Goal: Task Accomplishment & Management: Manage account settings

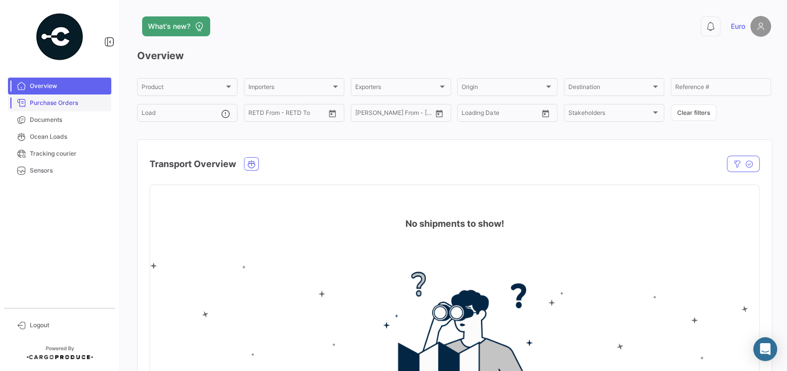
click at [35, 111] on link "Purchase Orders" at bounding box center [59, 102] width 103 height 17
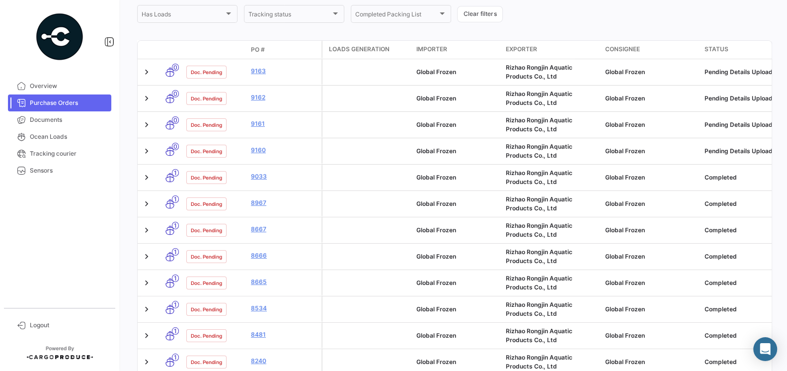
scroll to position [94, 0]
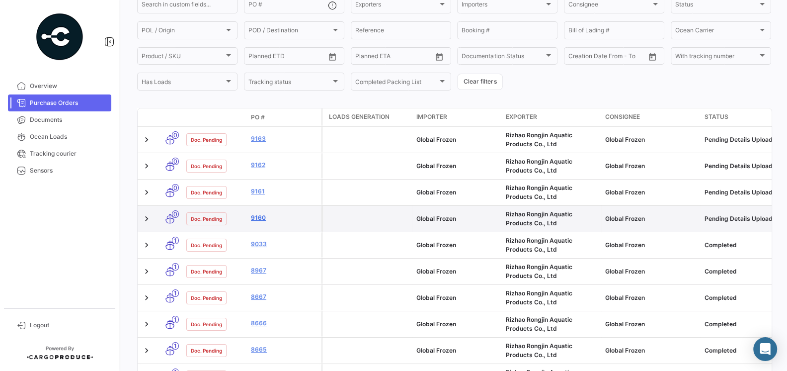
click at [256, 220] on link "9160" at bounding box center [284, 217] width 67 height 9
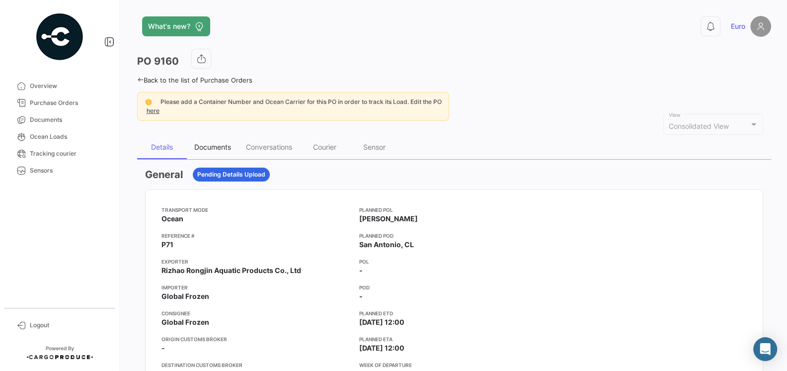
click at [211, 143] on div "Documents" at bounding box center [212, 147] width 37 height 8
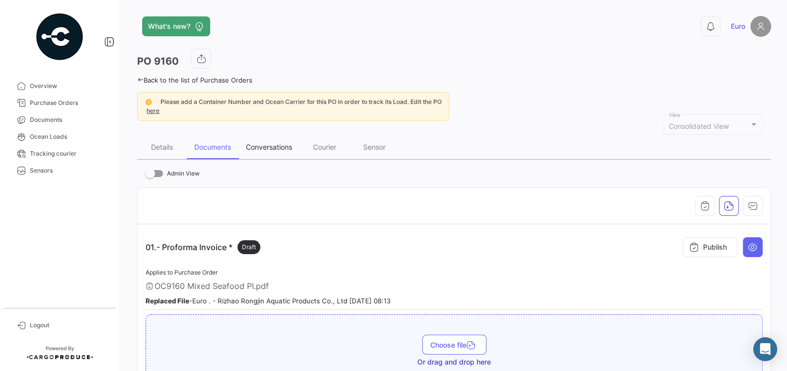
click at [268, 144] on div "Conversations" at bounding box center [269, 147] width 46 height 8
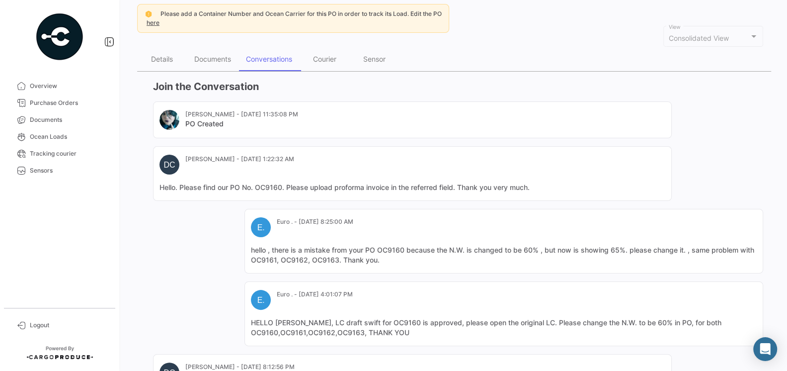
scroll to position [267, 0]
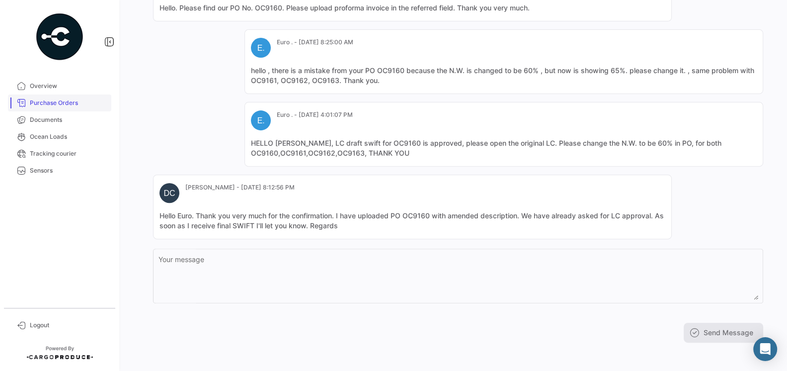
click at [53, 110] on link "Purchase Orders" at bounding box center [59, 102] width 103 height 17
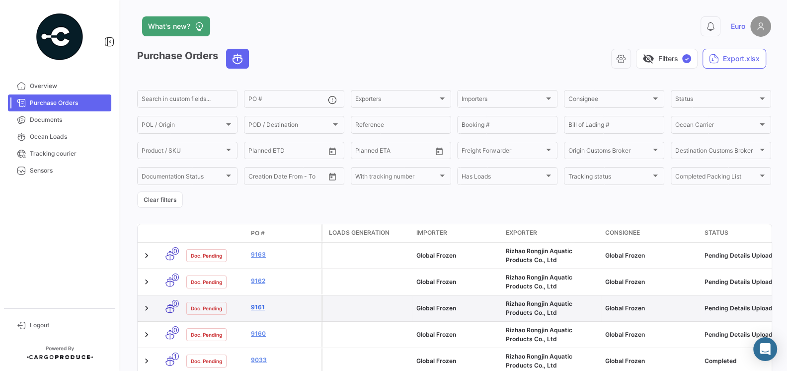
click at [255, 307] on link "9161" at bounding box center [284, 307] width 67 height 9
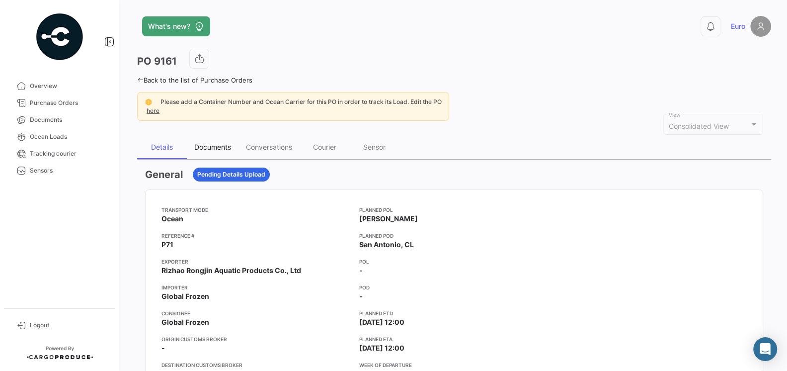
click at [215, 149] on div "Documents" at bounding box center [212, 147] width 37 height 8
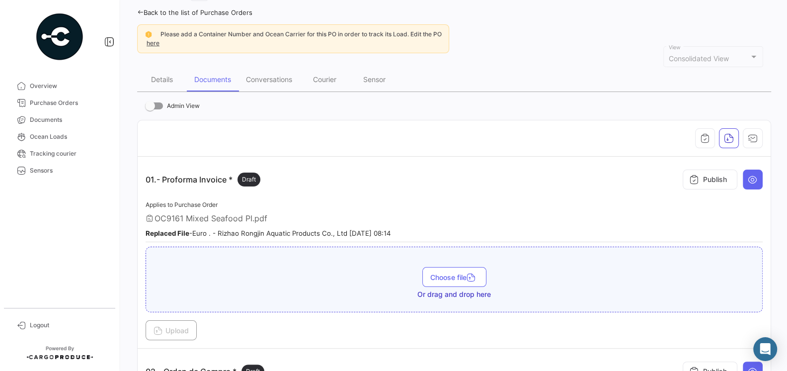
scroll to position [58, 0]
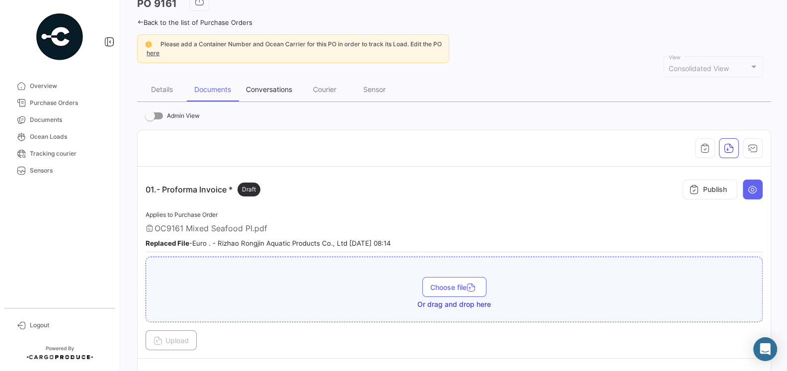
click at [272, 82] on div "Conversations" at bounding box center [269, 90] width 61 height 24
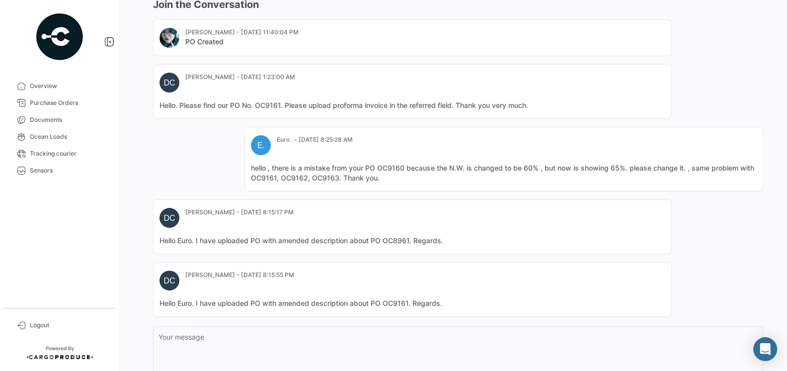
scroll to position [248, 0]
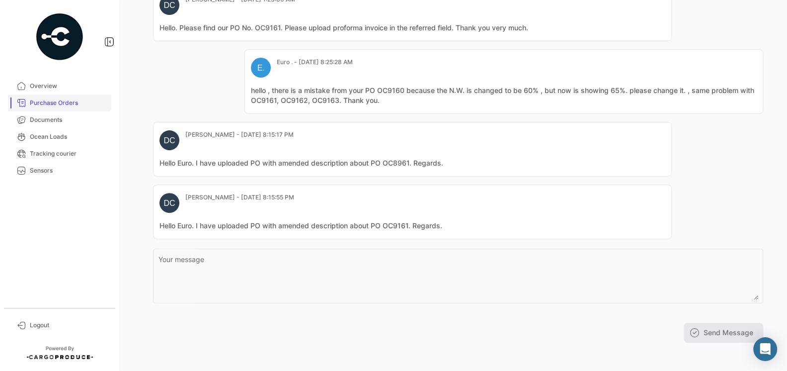
click at [50, 107] on link "Purchase Orders" at bounding box center [59, 102] width 103 height 17
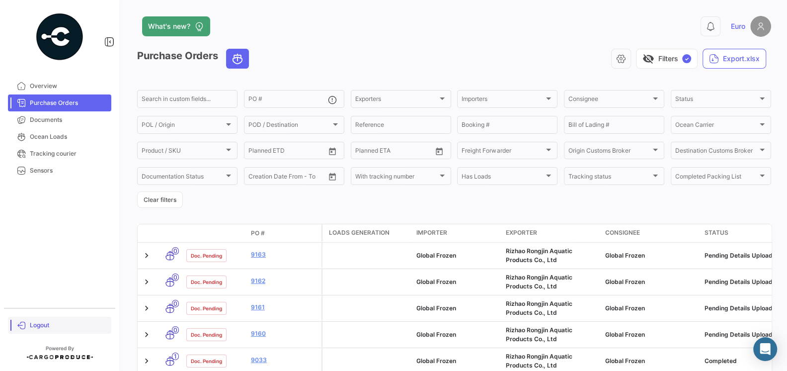
click at [42, 323] on span "Logout" at bounding box center [69, 325] width 78 height 9
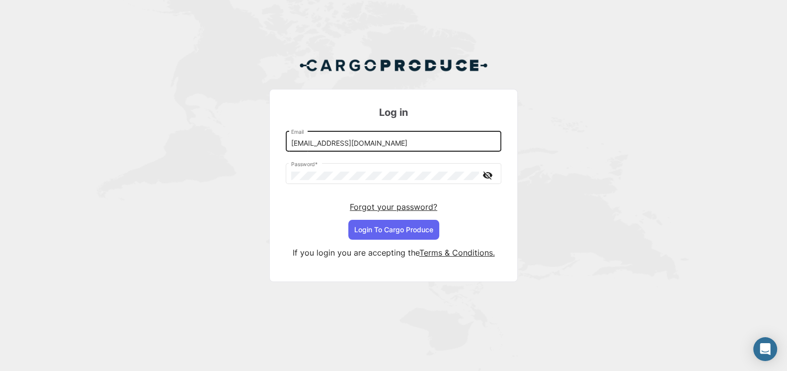
click at [367, 141] on input "[EMAIL_ADDRESS][DOMAIN_NAME]" at bounding box center [393, 143] width 205 height 8
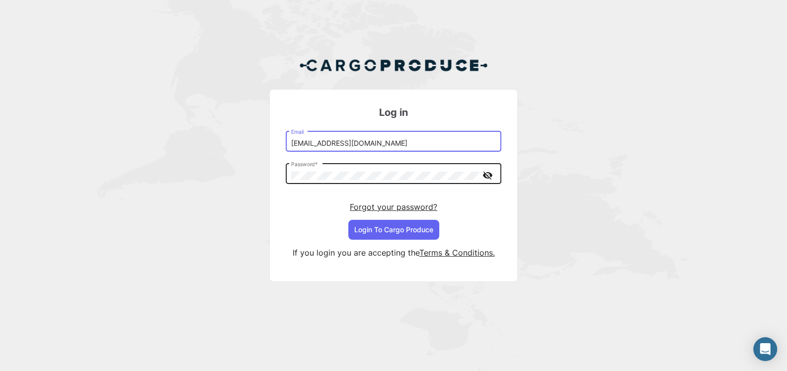
type input "[EMAIL_ADDRESS][DOMAIN_NAME]"
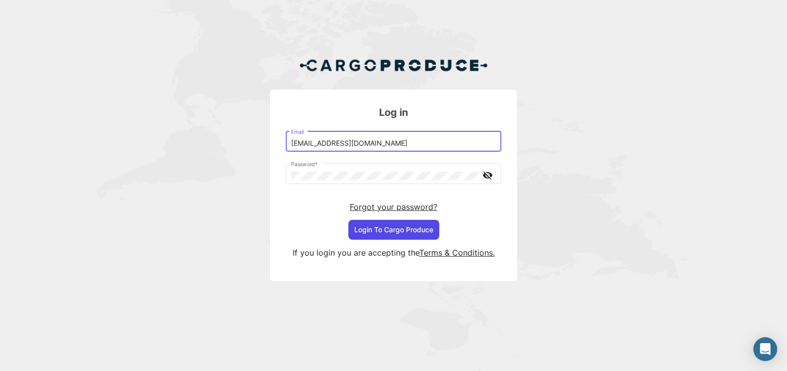
click at [391, 222] on button "Login To Cargo Produce" at bounding box center [393, 230] width 91 height 20
